Goal: Task Accomplishment & Management: Manage account settings

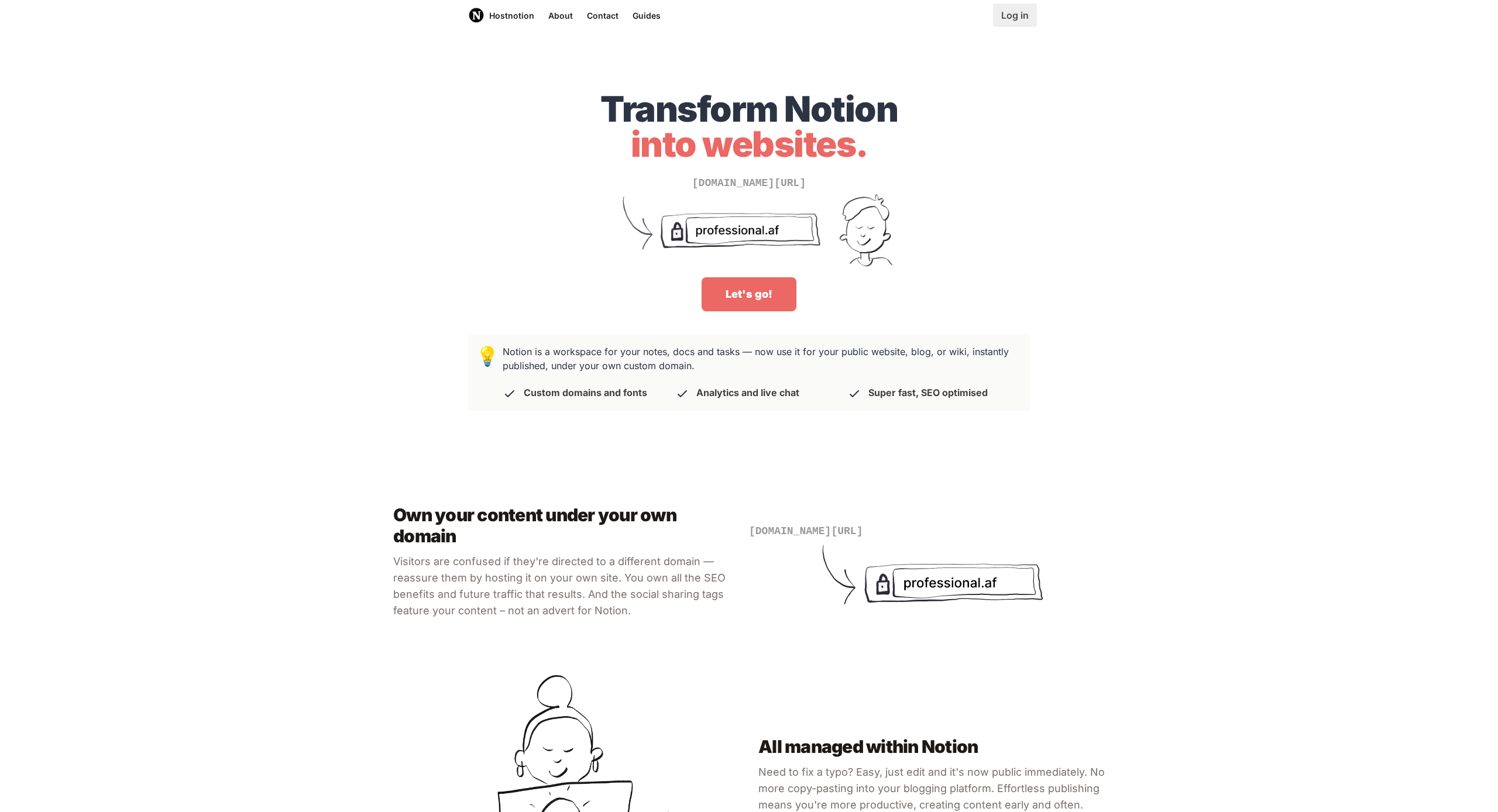
click at [1018, 19] on link "Log in" at bounding box center [1015, 15] width 44 height 24
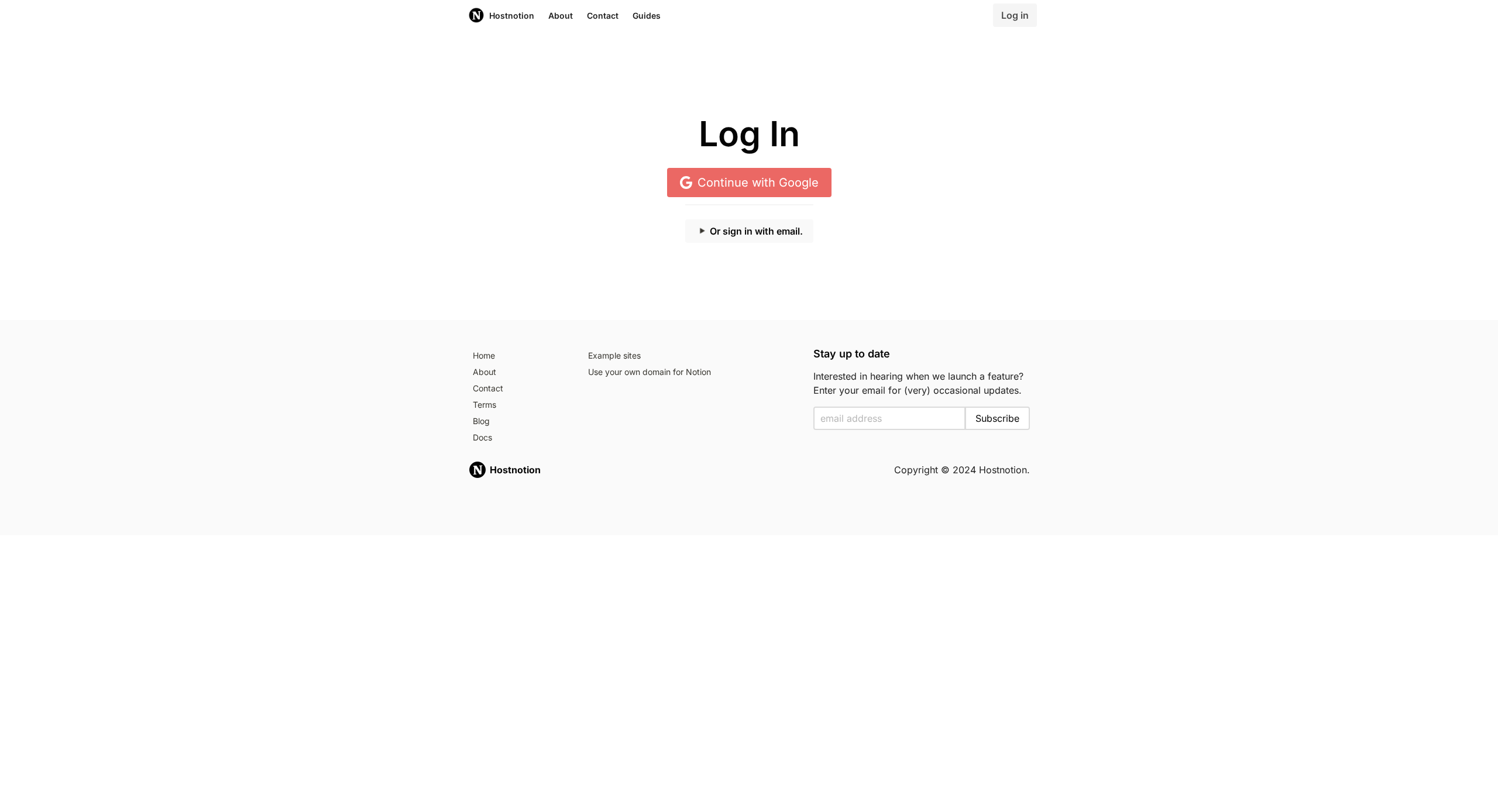
click at [740, 238] on button "Or sign in with email." at bounding box center [749, 231] width 128 height 24
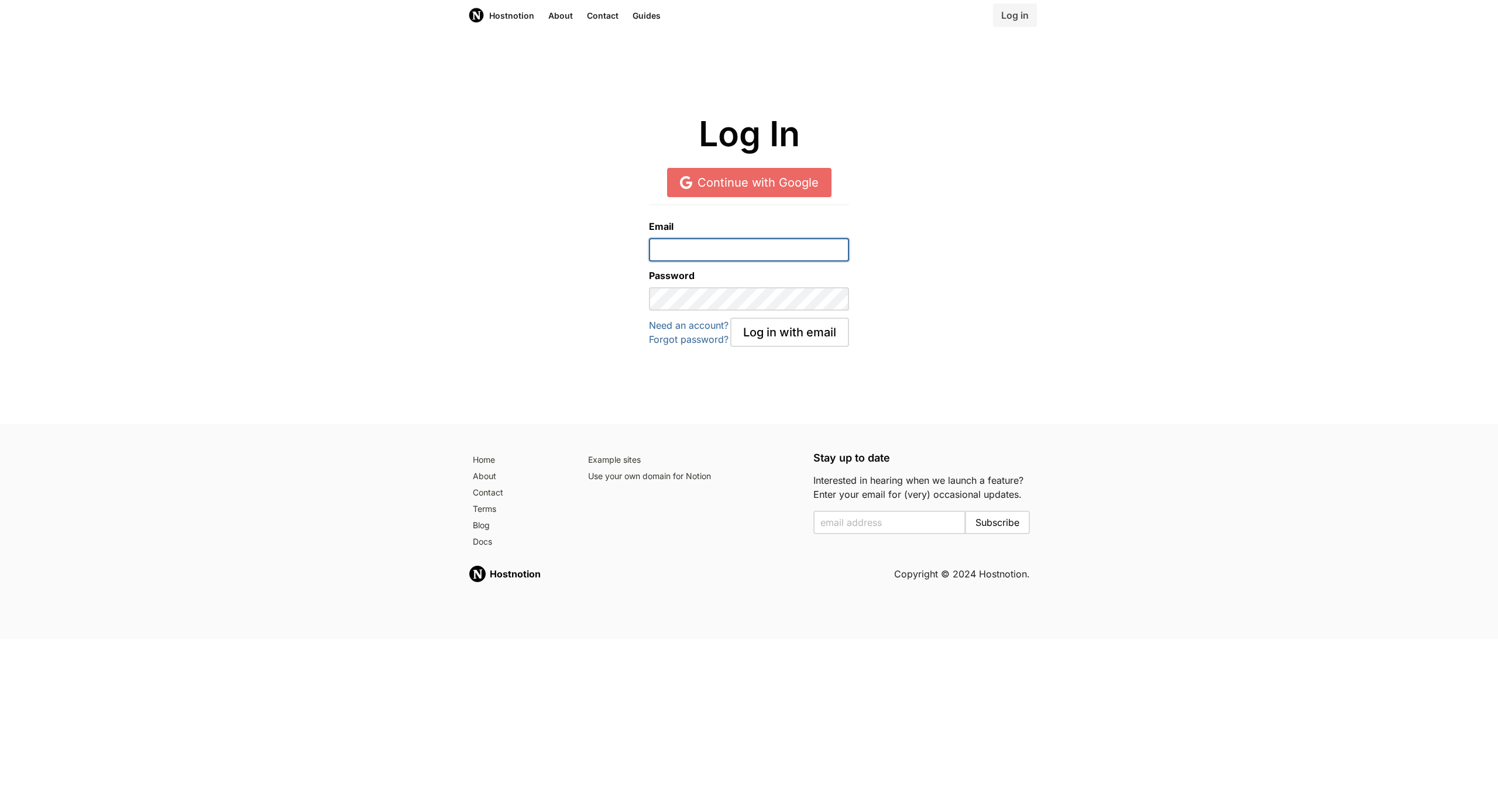
click at [706, 253] on input "email" at bounding box center [749, 249] width 200 height 24
type input "[EMAIL_ADDRESS][DOMAIN_NAME]"
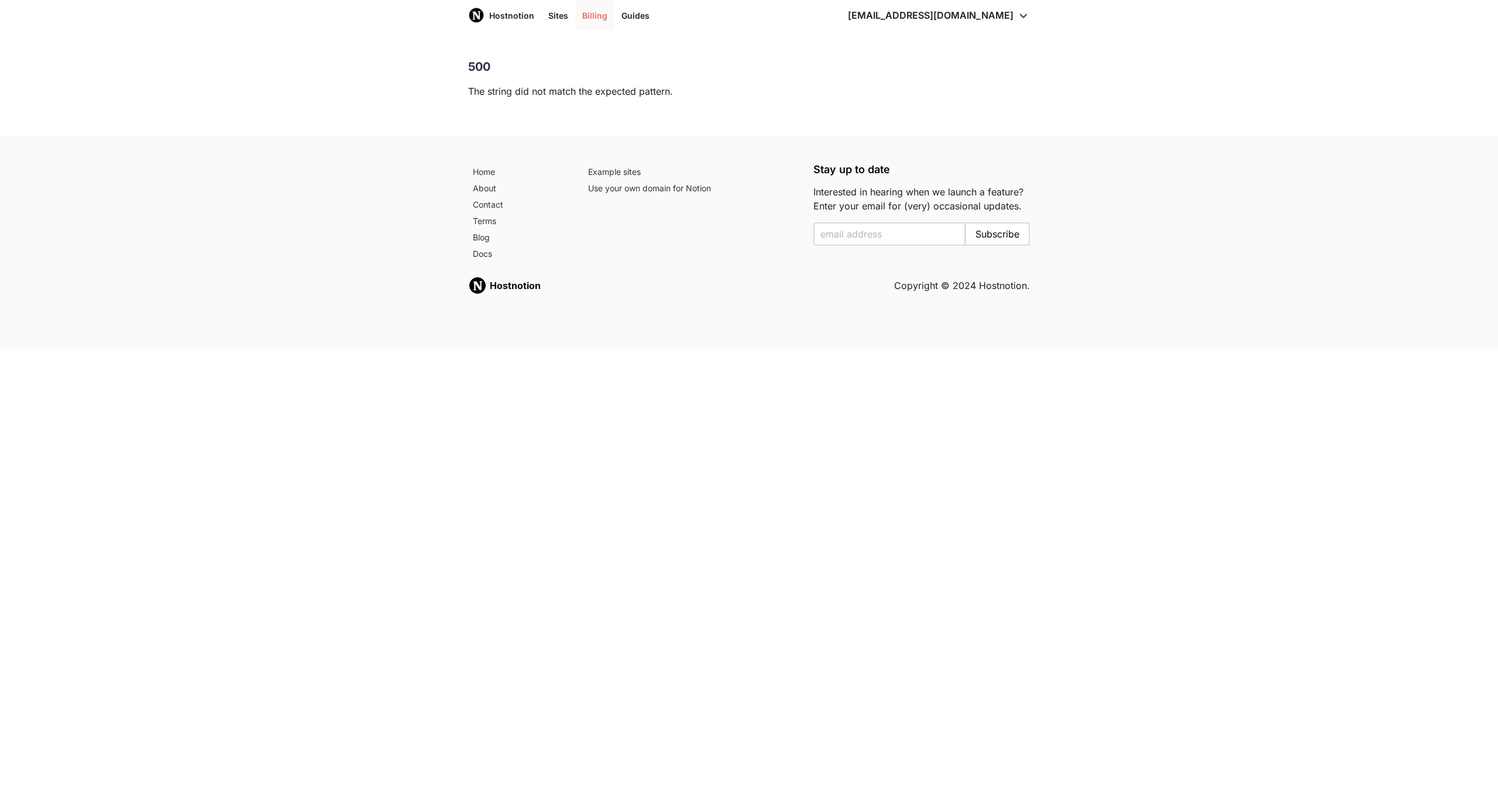
click at [589, 16] on link "Billing" at bounding box center [595, 15] width 40 height 30
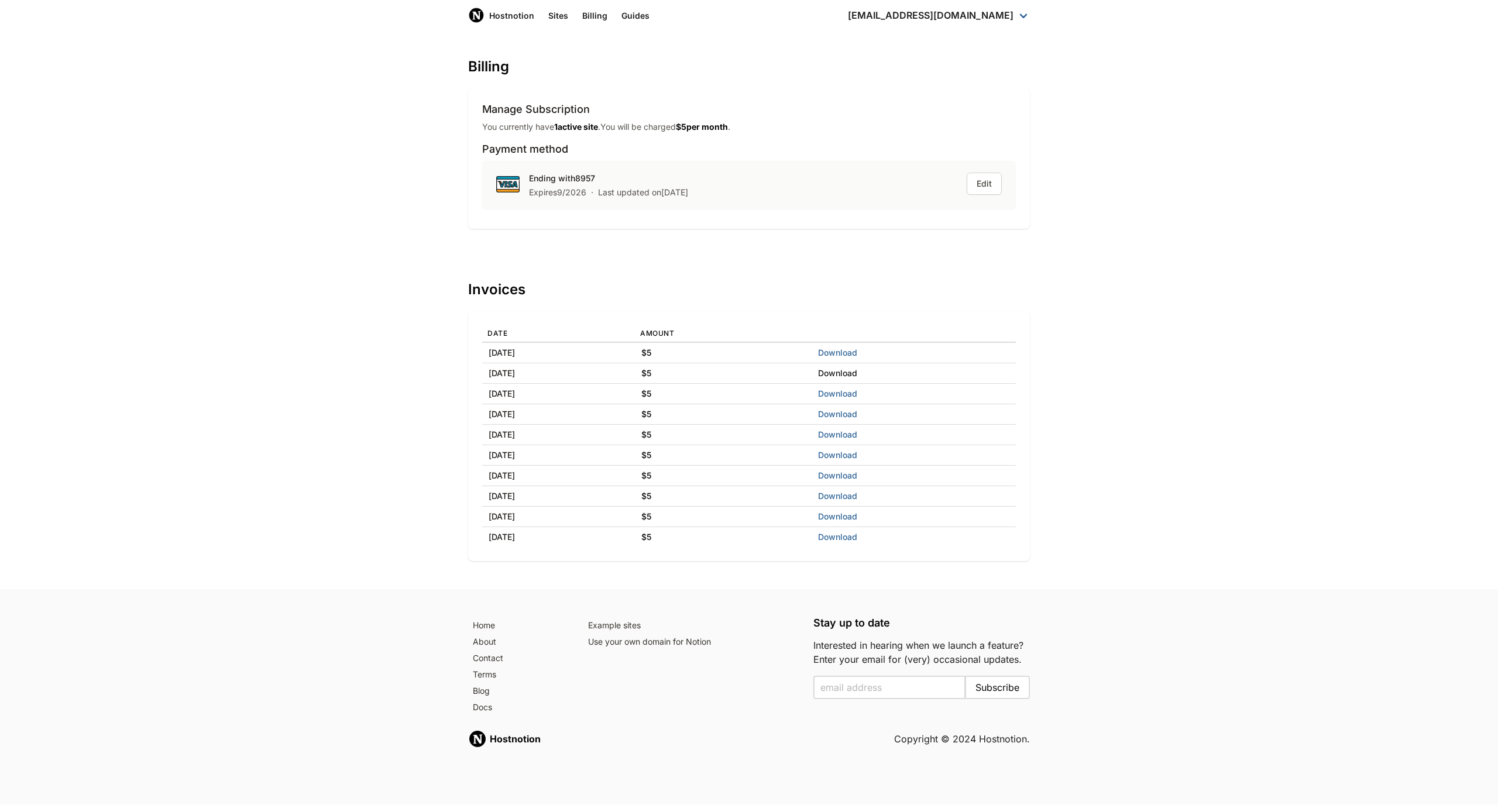
click at [857, 371] on link "Download" at bounding box center [838, 372] width 40 height 10
